Goal: Check status: Check status

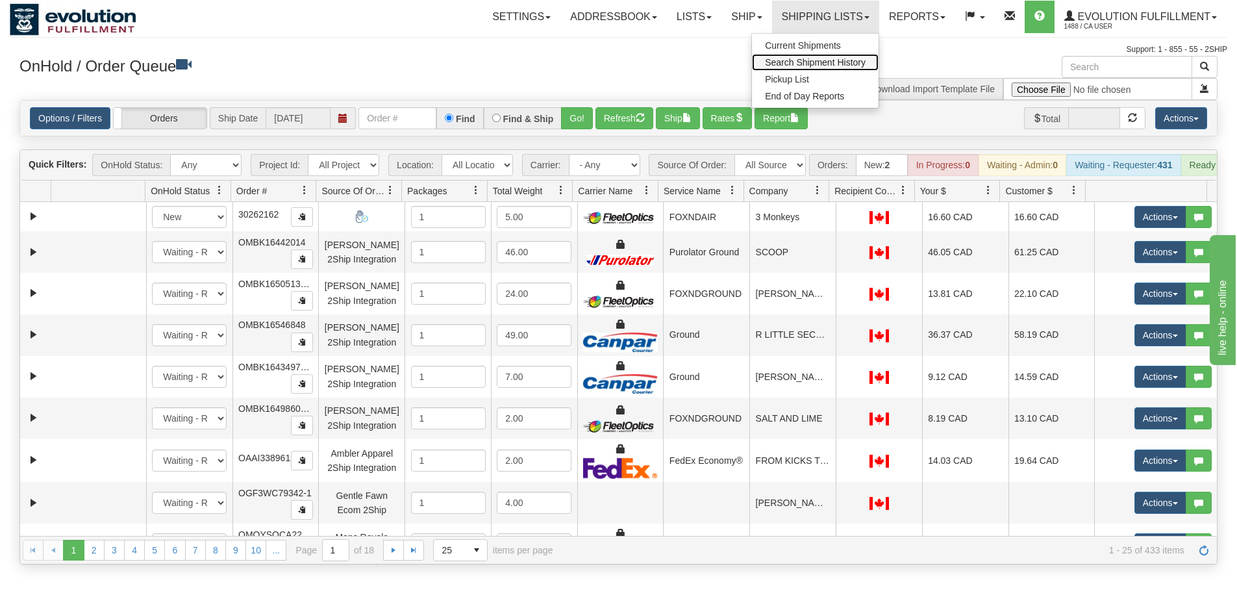
click at [830, 60] on span "Search Shipment History" at bounding box center [815, 62] width 101 height 10
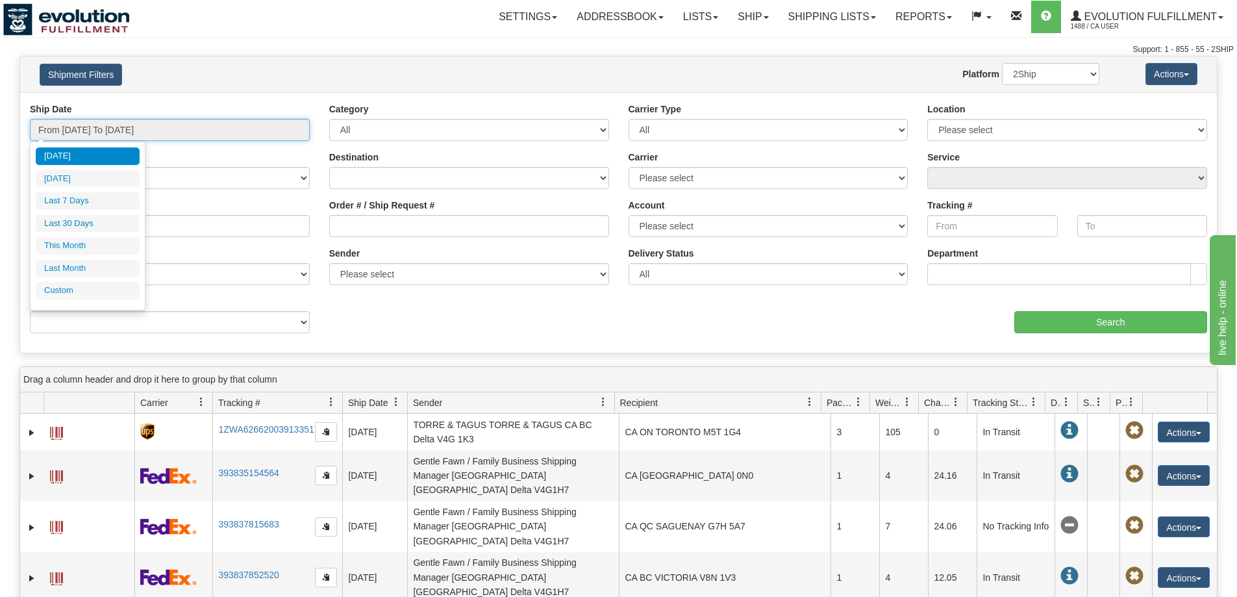
click at [169, 138] on input "From 10/02/2025 To 10/03/2025" at bounding box center [170, 130] width 280 height 22
click at [96, 201] on li "Last 7 Days" at bounding box center [88, 201] width 104 height 18
type input "From 09/27/2025 To 10/03/2025"
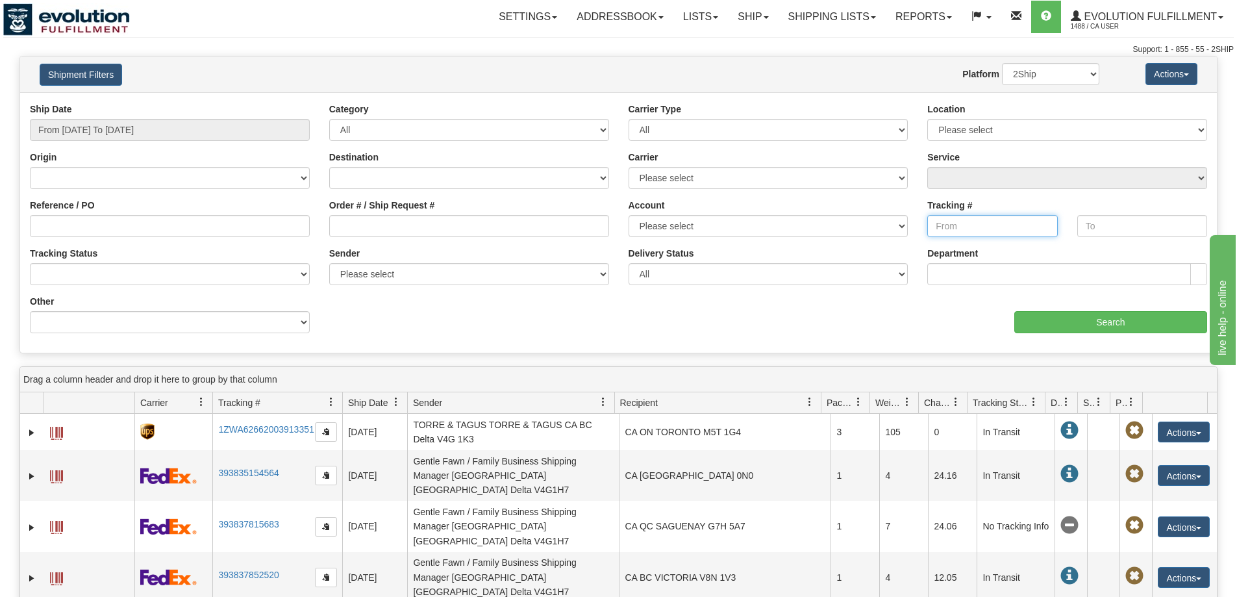
click at [966, 221] on input "Tracking #" at bounding box center [992, 226] width 130 height 22
type input "2891"
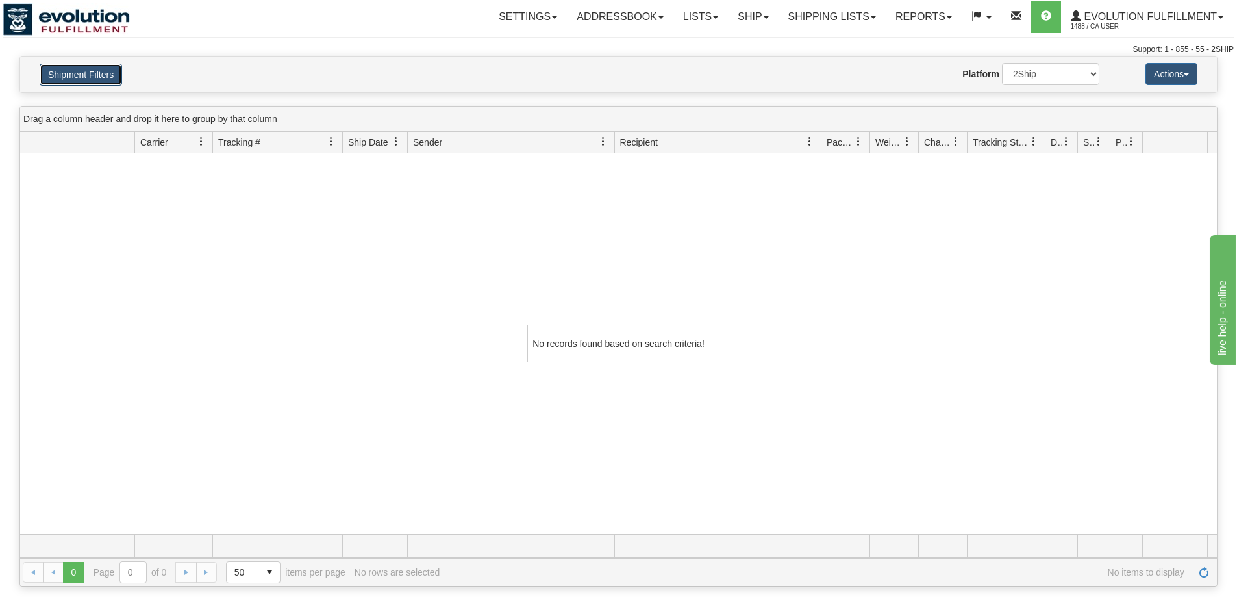
click at [97, 70] on button "Shipment Filters" at bounding box center [81, 75] width 82 height 22
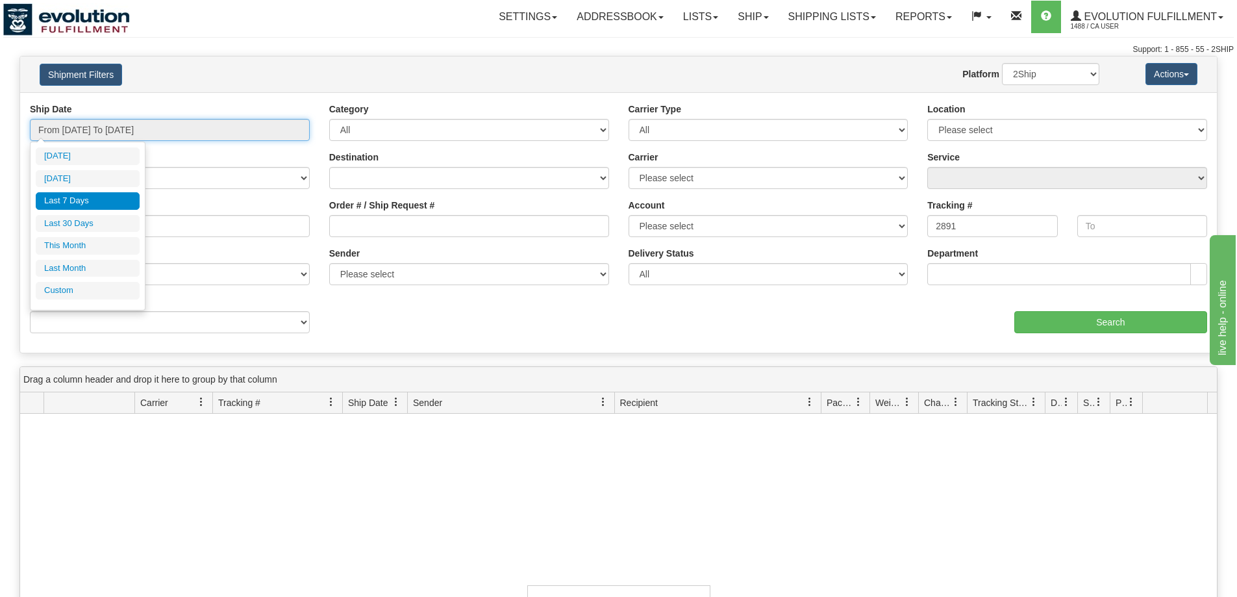
click at [117, 125] on input "From 09/27/2025 To 10/03/2025" at bounding box center [170, 130] width 280 height 22
click at [81, 215] on li "Last 30 Days" at bounding box center [88, 224] width 104 height 18
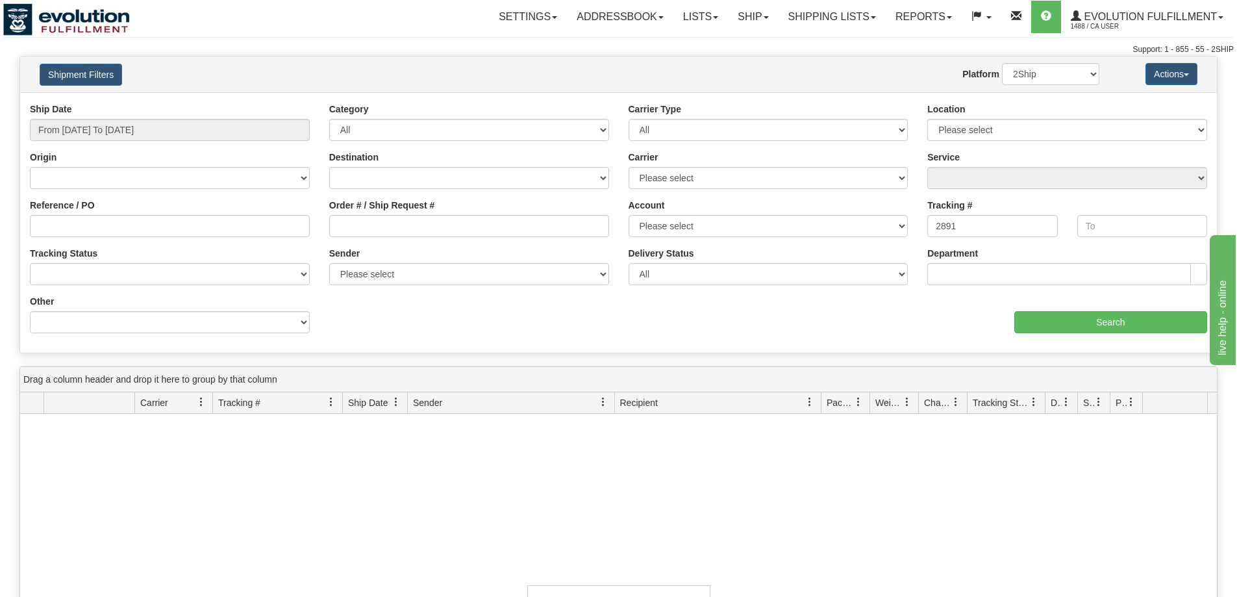
type input "From 09/04/2025 To 10/03/2025"
drag, startPoint x: 975, startPoint y: 223, endPoint x: 829, endPoint y: 207, distance: 147.0
click at [829, 207] on div "Ship Date From 09/04/2025 To 10/03/2025 Category All Inbound Outbound Carrier T…" at bounding box center [618, 223] width 1197 height 240
click at [88, 226] on input "Reference / PO" at bounding box center [170, 226] width 280 height 22
type input "2891"
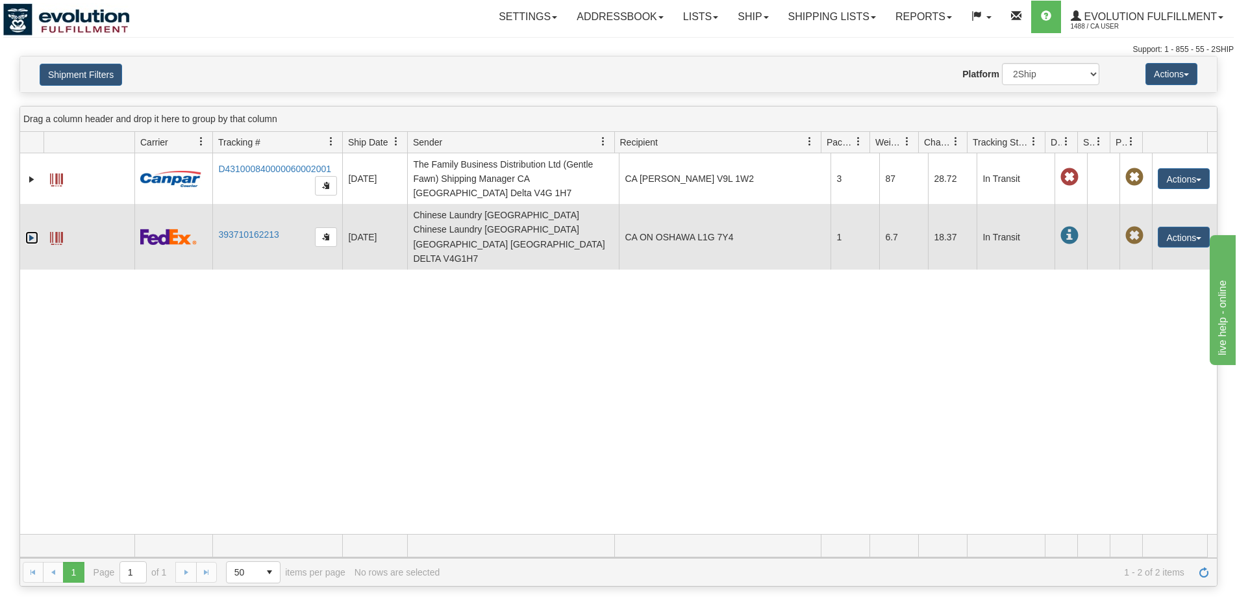
click at [34, 231] on link "Expand" at bounding box center [31, 237] width 13 height 13
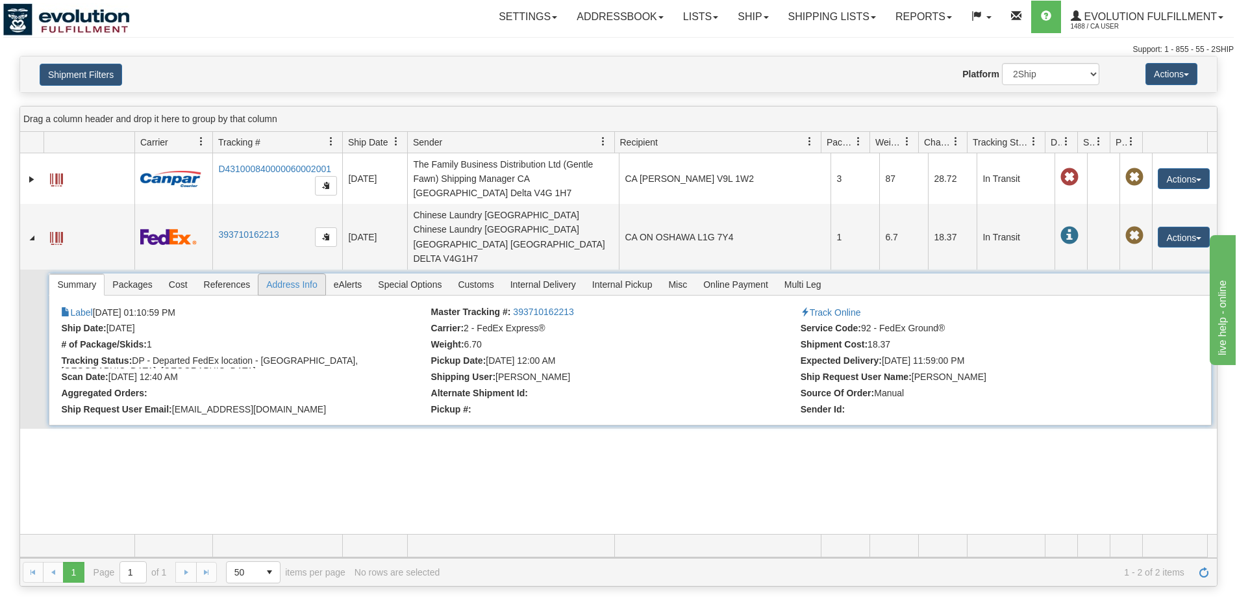
click at [266, 274] on span "Address Info" at bounding box center [291, 284] width 67 height 21
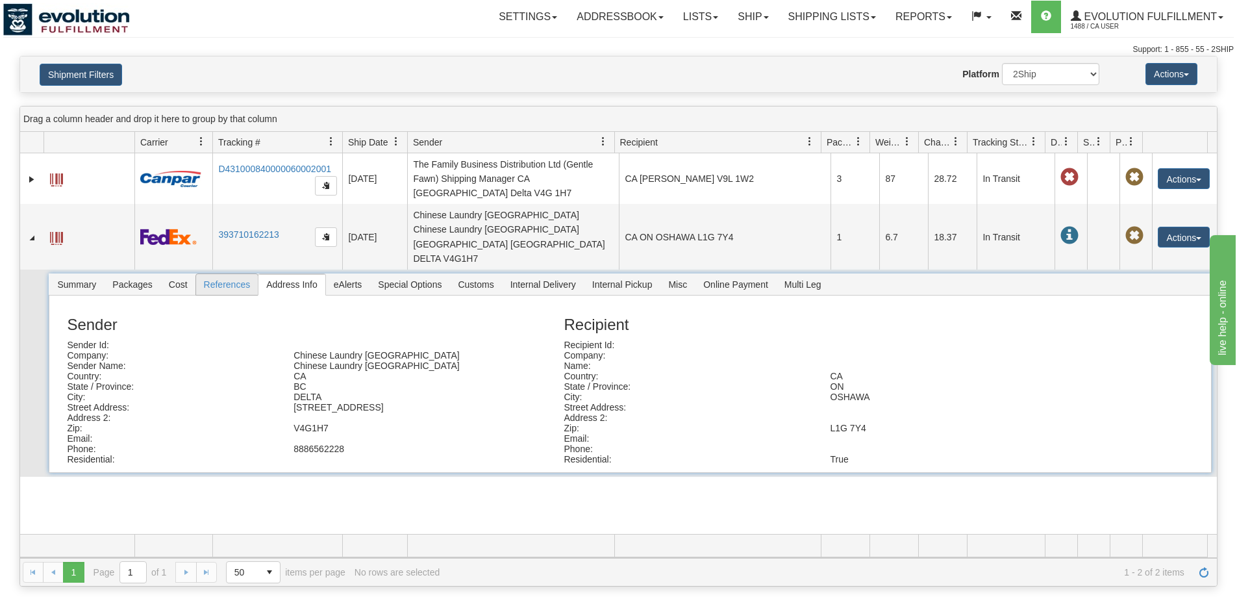
click at [227, 274] on span "References" at bounding box center [227, 284] width 62 height 21
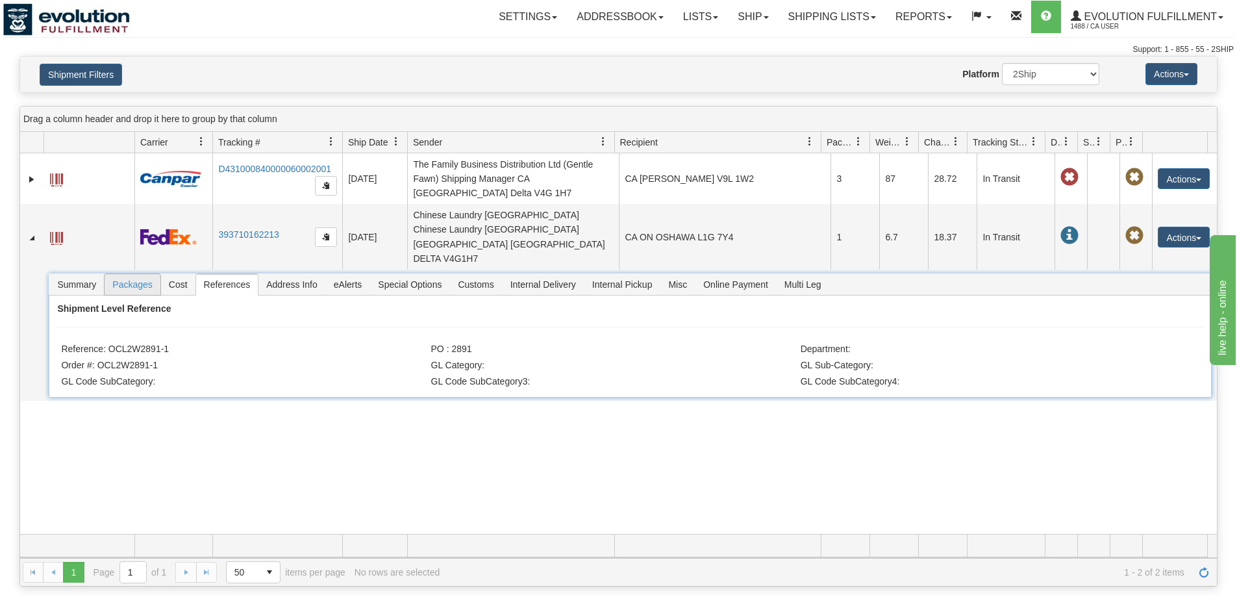
click at [131, 274] on span "Packages" at bounding box center [132, 284] width 55 height 21
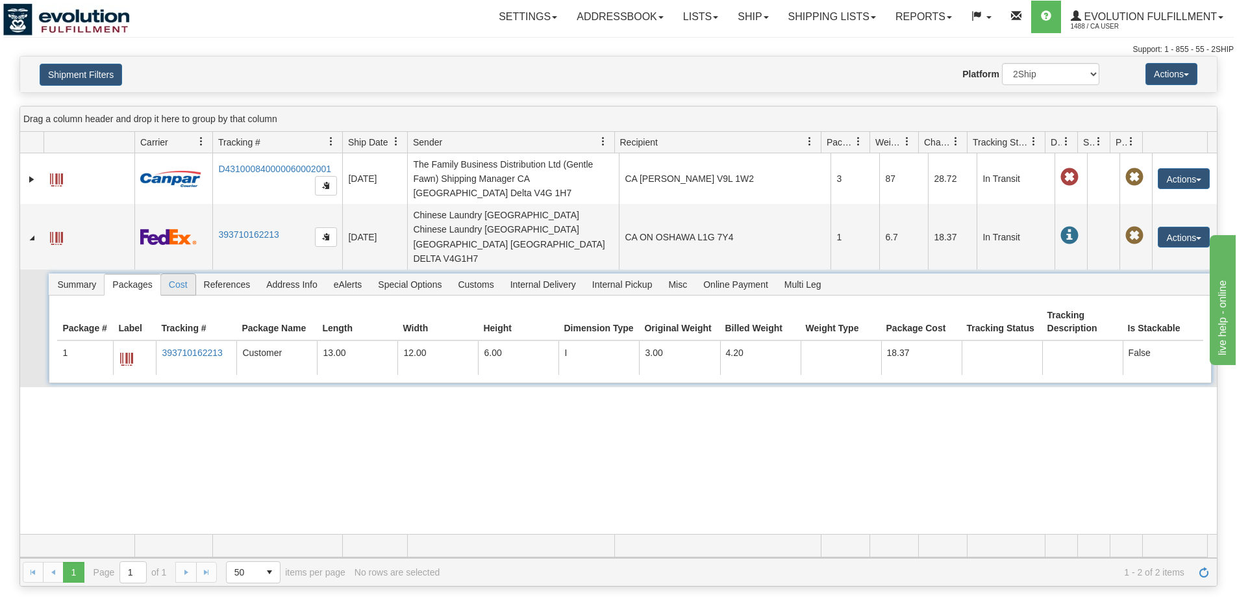
click at [176, 274] on span "Cost" at bounding box center [178, 284] width 34 height 21
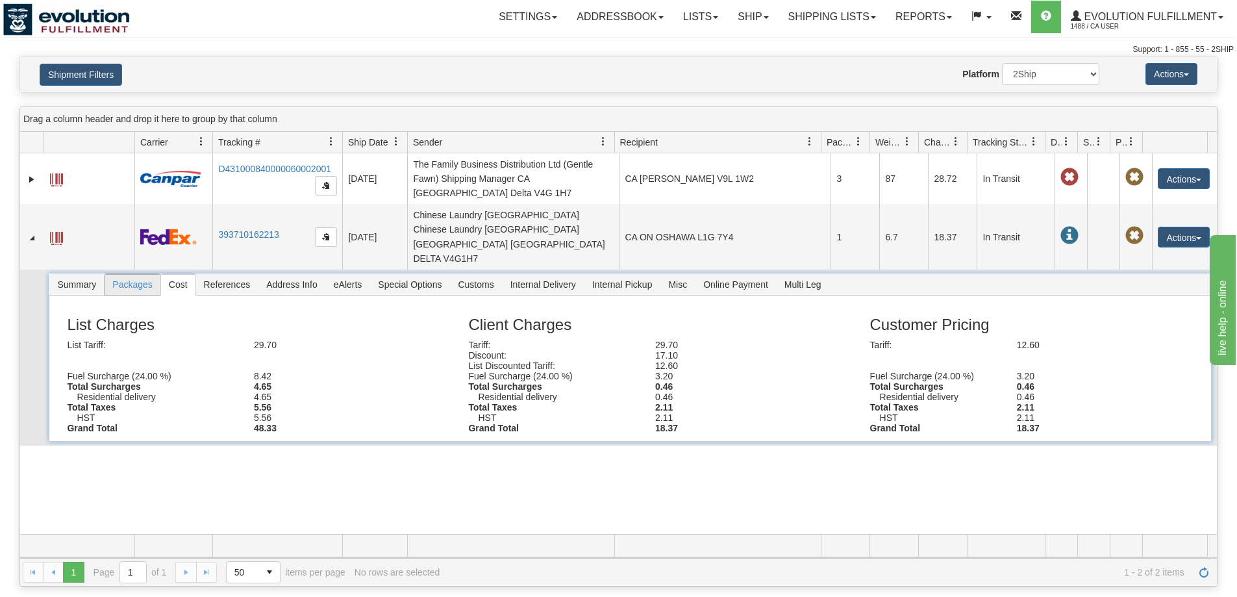
click at [131, 274] on span "Packages" at bounding box center [132, 284] width 55 height 21
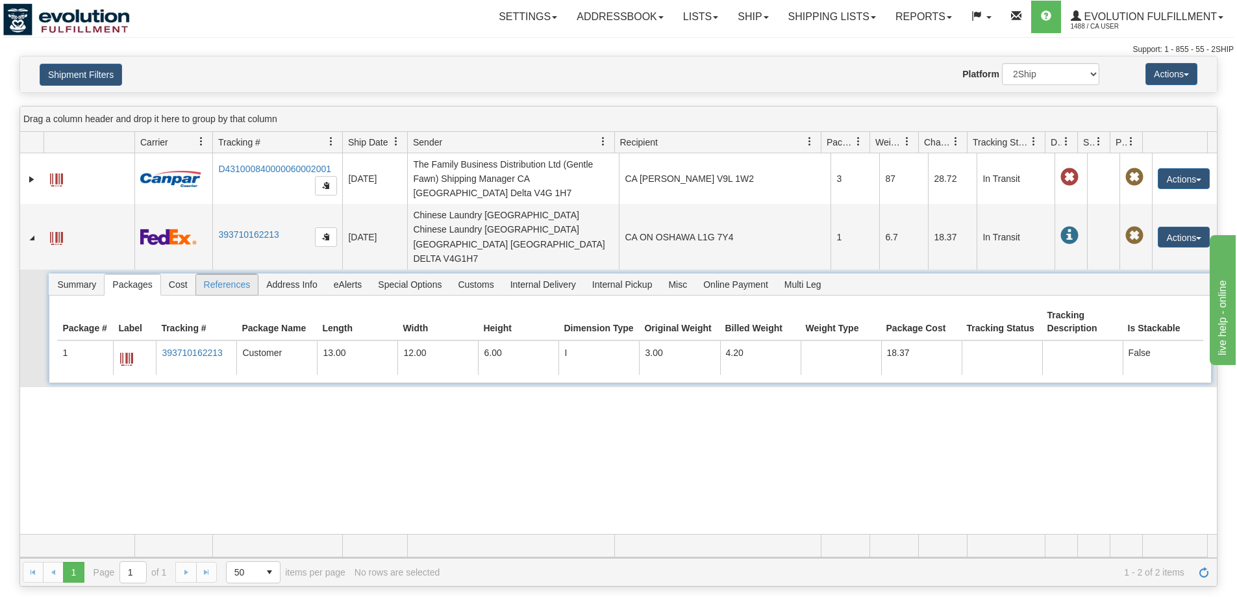
click at [212, 274] on span "References" at bounding box center [227, 284] width 62 height 21
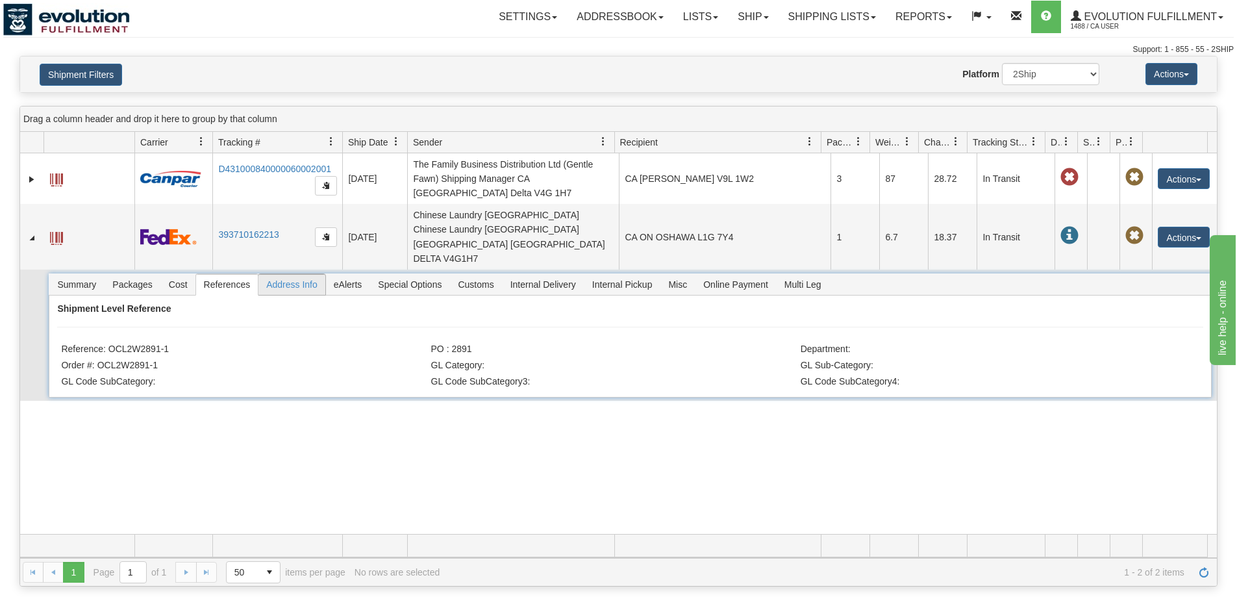
click at [288, 274] on span "Address Info" at bounding box center [291, 284] width 67 height 21
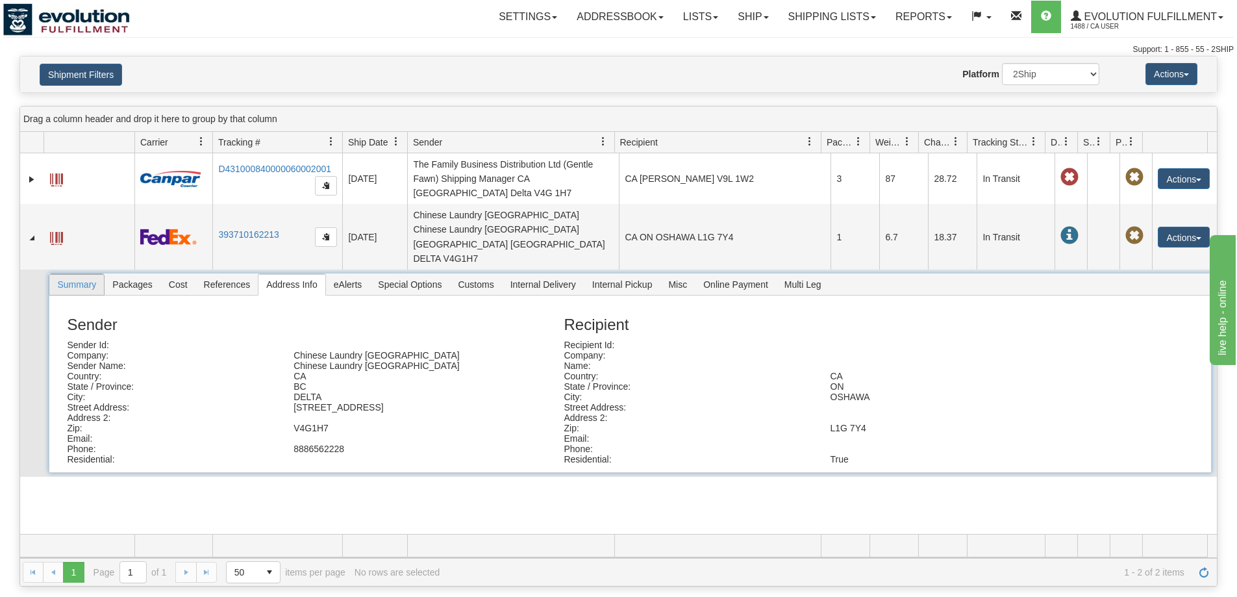
click at [89, 274] on span "Summary" at bounding box center [76, 284] width 55 height 21
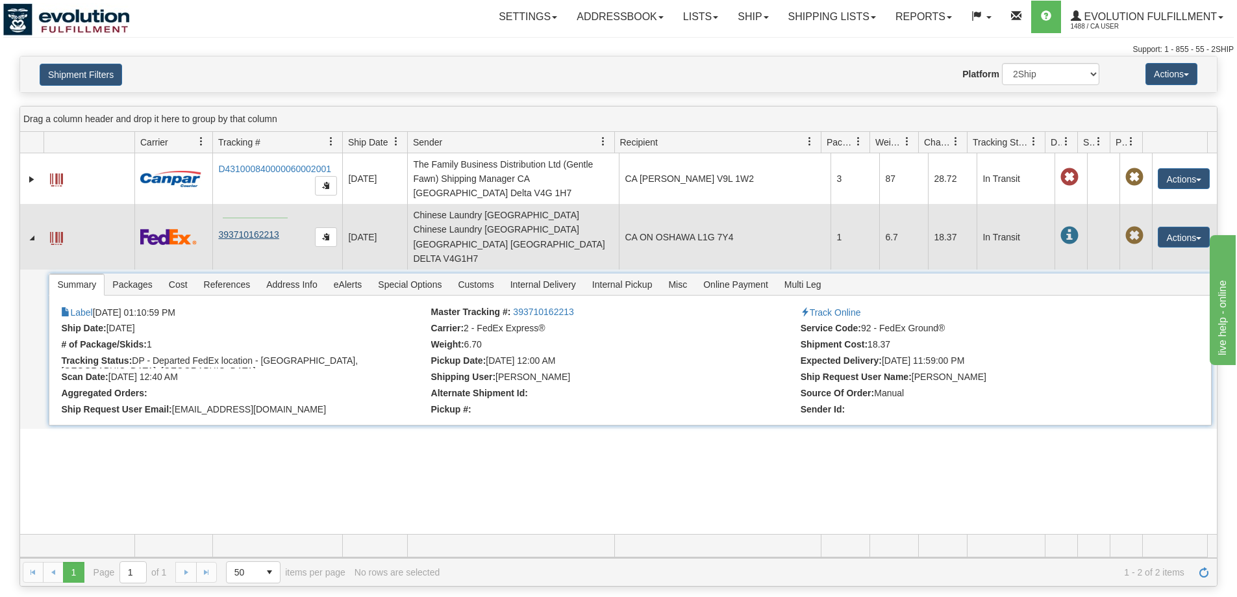
drag, startPoint x: 288, startPoint y: 218, endPoint x: 223, endPoint y: 218, distance: 64.9
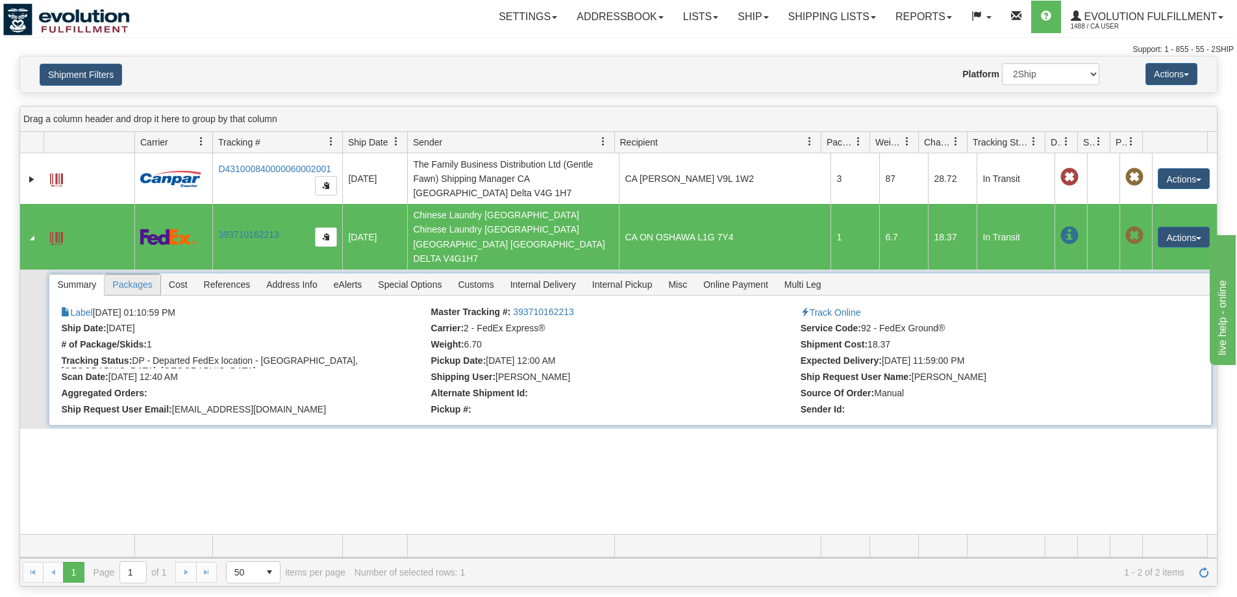
drag, startPoint x: 142, startPoint y: 247, endPoint x: 141, endPoint y: 264, distance: 16.3
click at [141, 274] on span "Packages" at bounding box center [132, 284] width 55 height 21
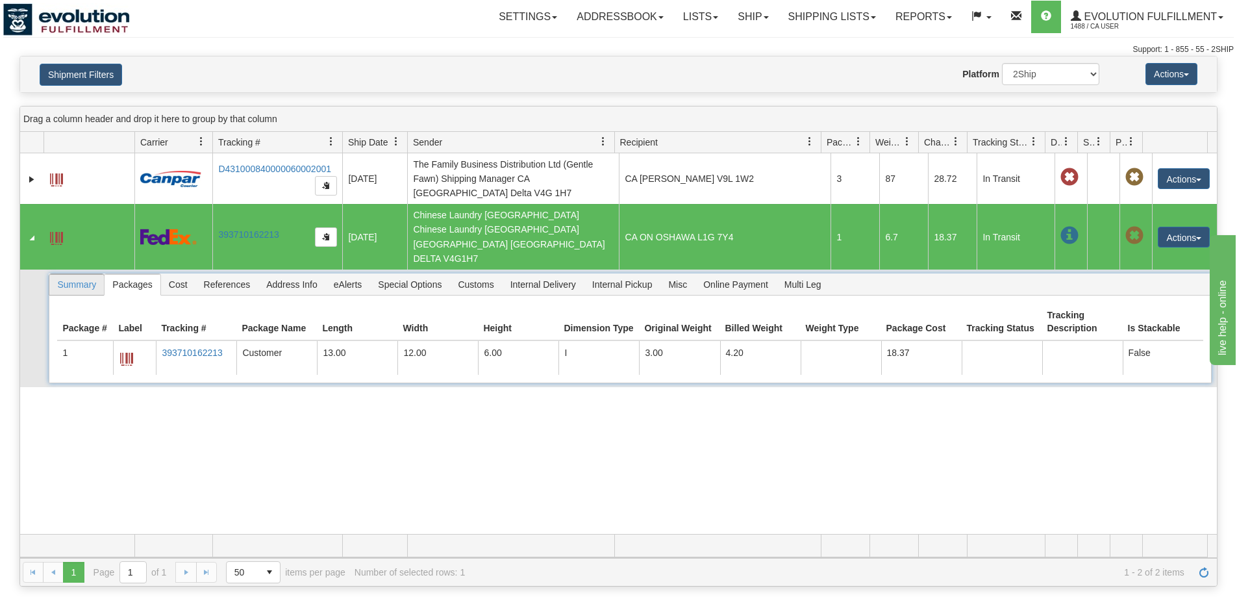
click at [90, 274] on span "Summary" at bounding box center [76, 284] width 55 height 21
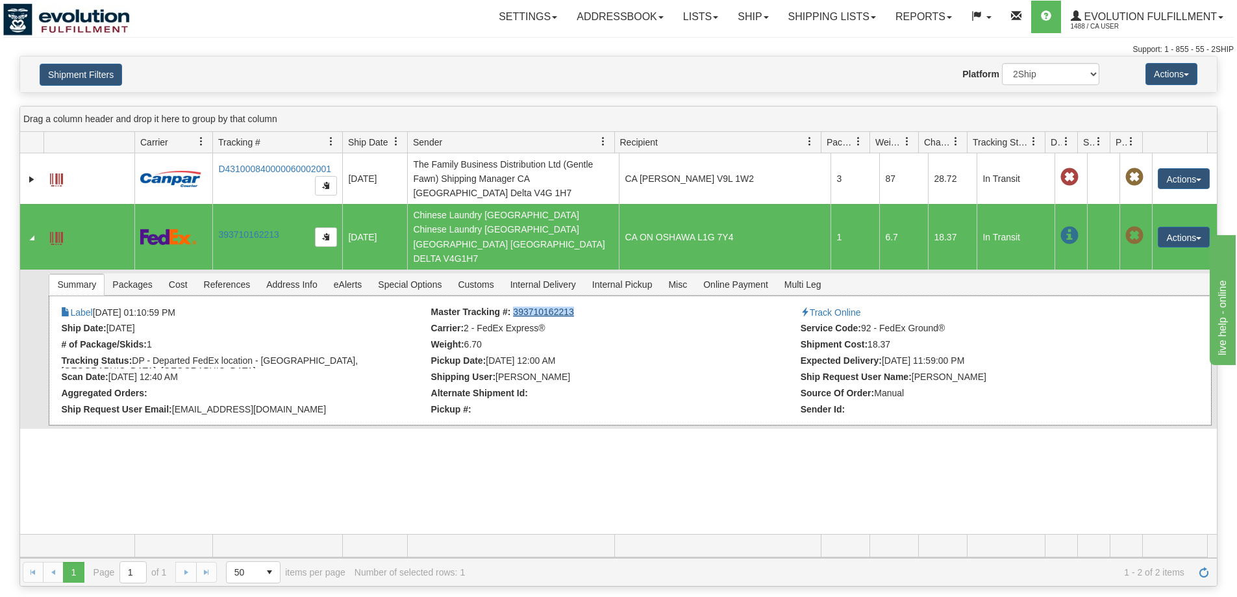
drag, startPoint x: 575, startPoint y: 283, endPoint x: 512, endPoint y: 284, distance: 63.0
click at [512, 307] on li "Master Tracking #: 393710162213" at bounding box center [614, 313] width 366 height 13
copy link "393710162213"
